Goal: Navigation & Orientation: Find specific page/section

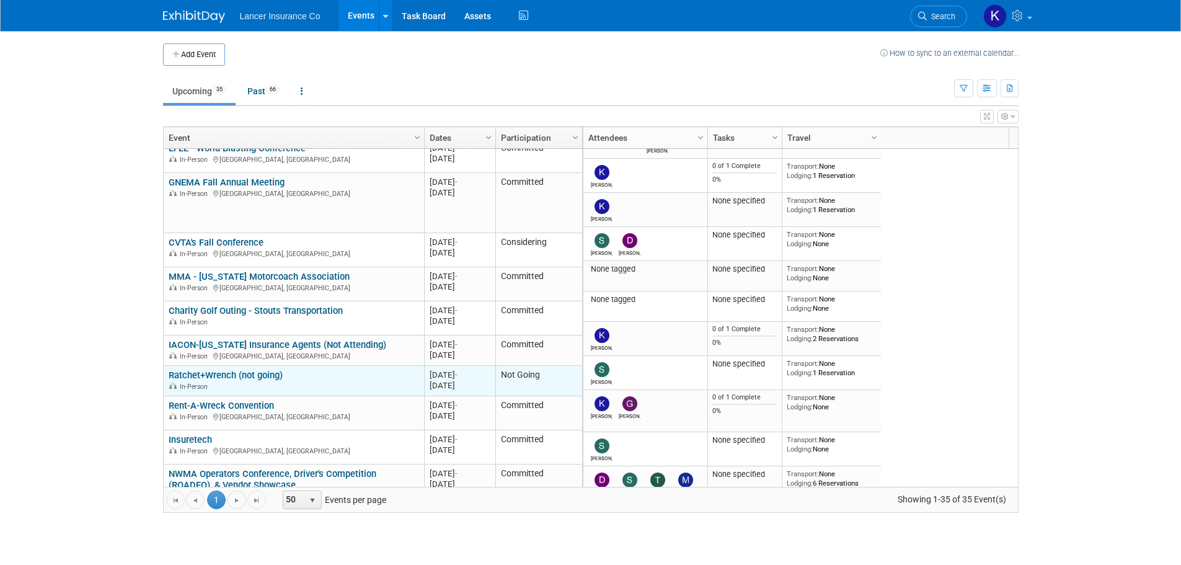
scroll to position [149, 0]
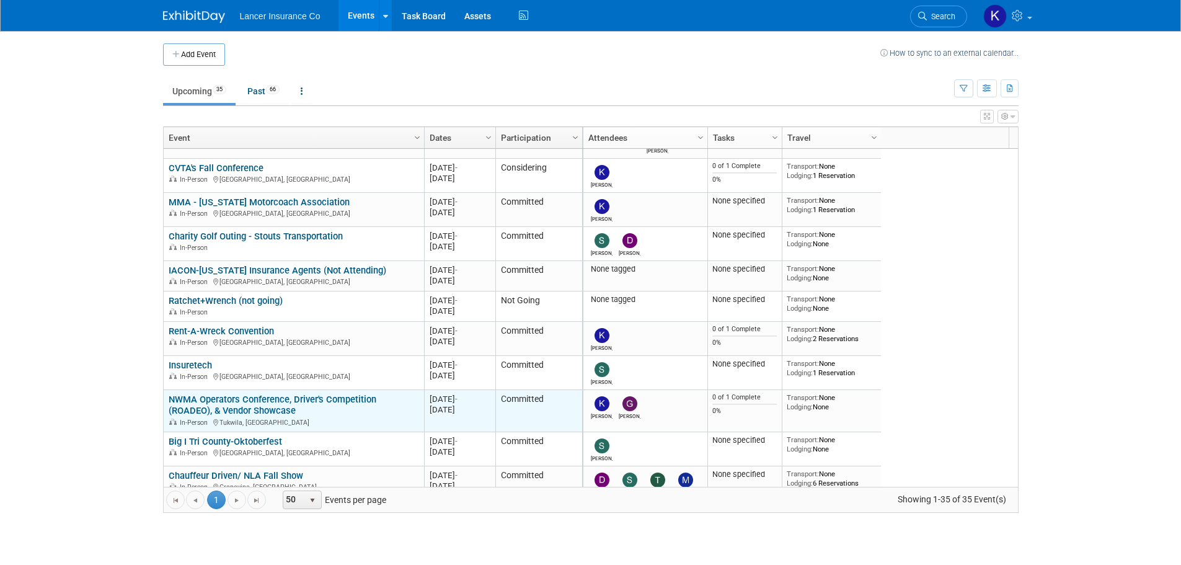
click at [270, 400] on link "NWMA Operators Conference, Driver's Competition (ROADEO), & Vendor Showcase" at bounding box center [273, 405] width 208 height 23
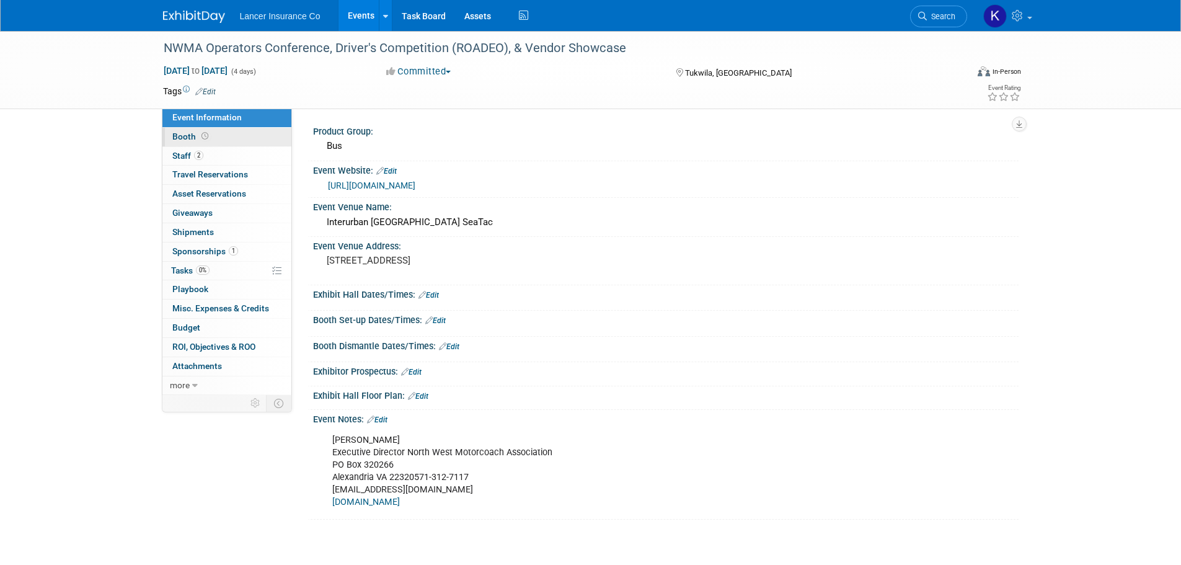
click at [182, 134] on span "Booth" at bounding box center [191, 136] width 38 height 10
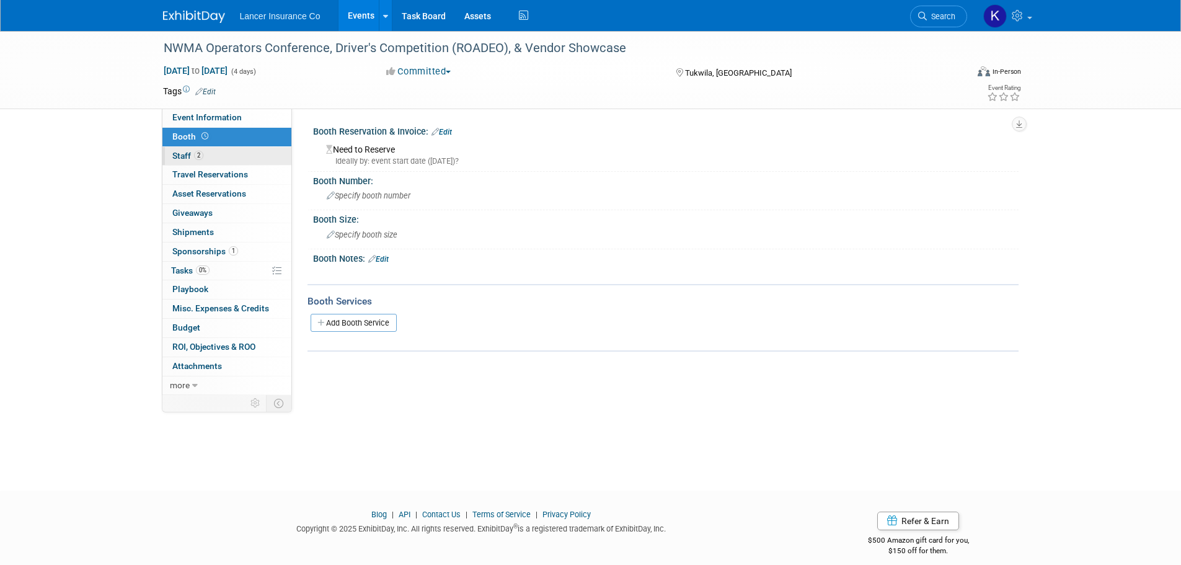
click at [182, 156] on span "Staff 2" at bounding box center [187, 156] width 31 height 10
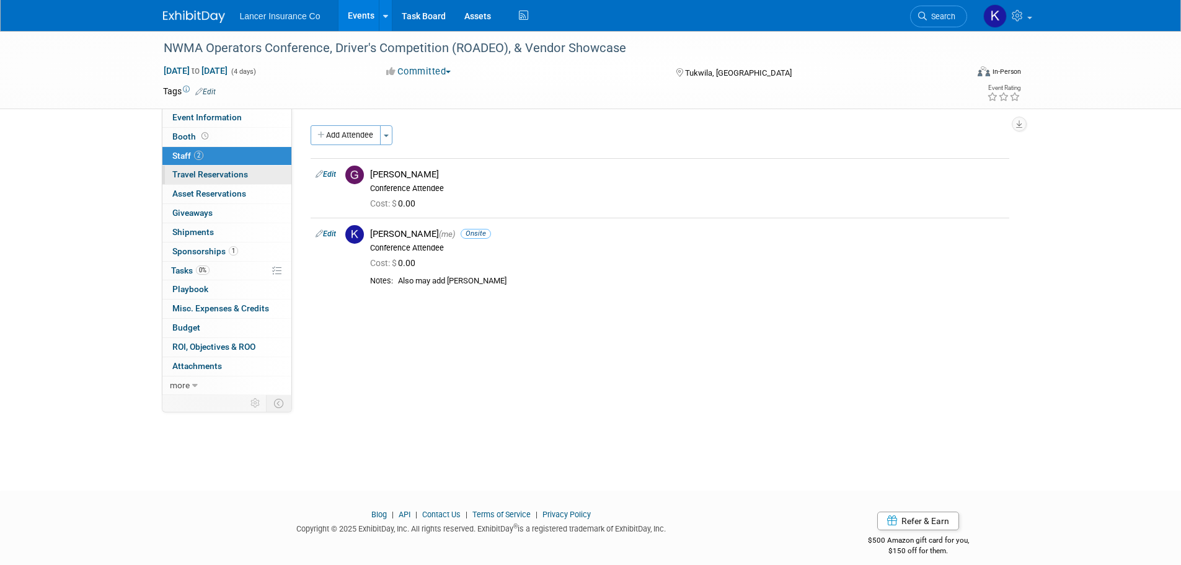
click at [190, 172] on span "Travel Reservations 0" at bounding box center [210, 174] width 76 height 10
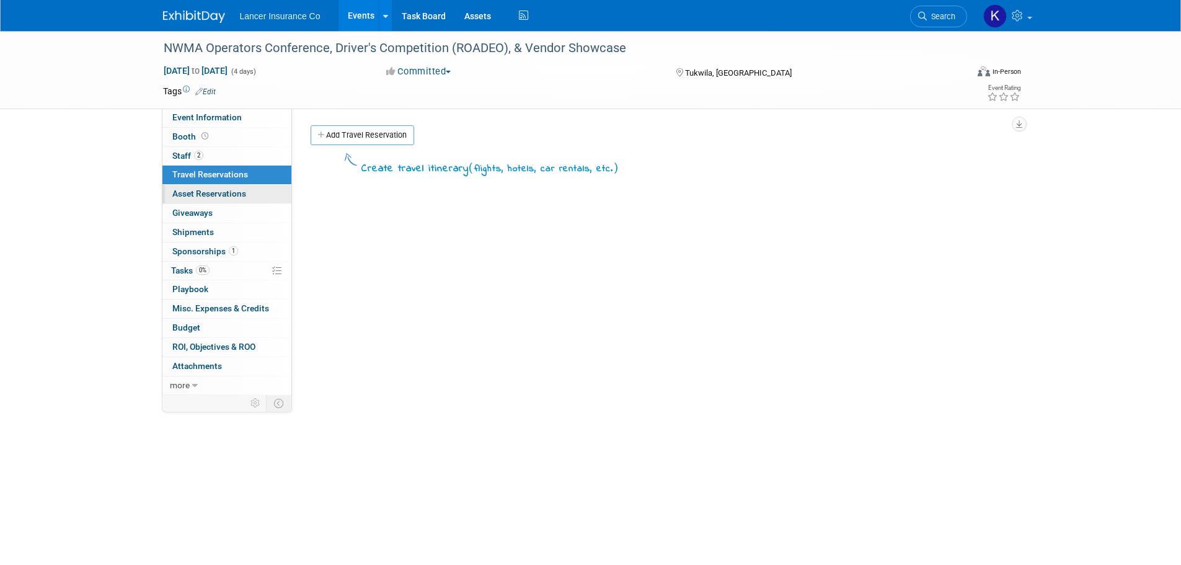
click at [222, 192] on span "Asset Reservations 0" at bounding box center [209, 193] width 74 height 10
